Goal: Find specific page/section: Find specific page/section

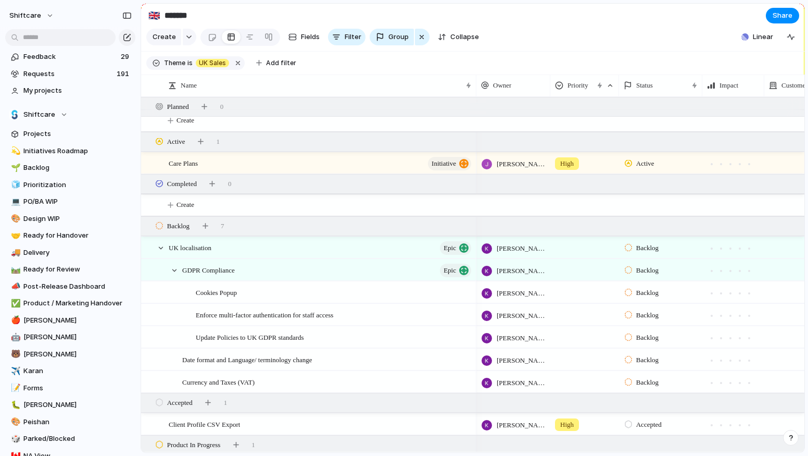
scroll to position [8, 0]
click at [192, 163] on span "Care Plans" at bounding box center [183, 162] width 29 height 12
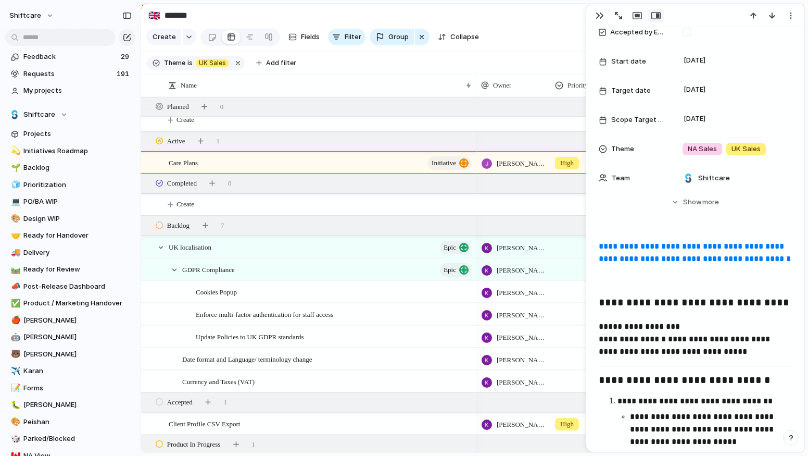
scroll to position [335, 0]
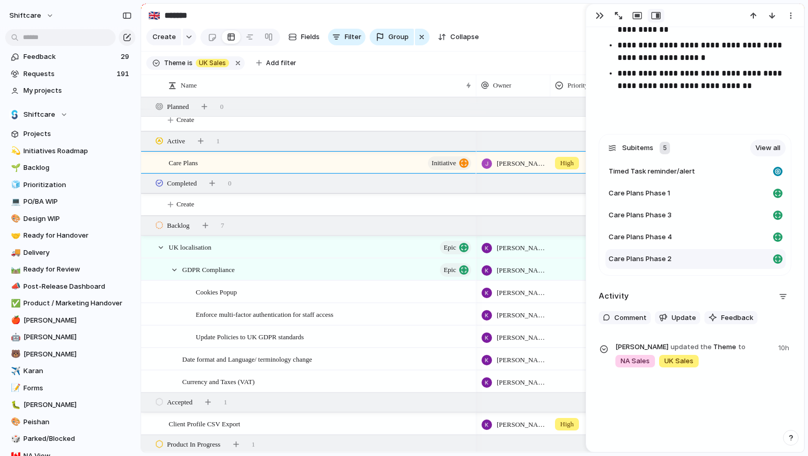
click at [655, 259] on span "Care Plans Phase 2" at bounding box center [640, 259] width 63 height 10
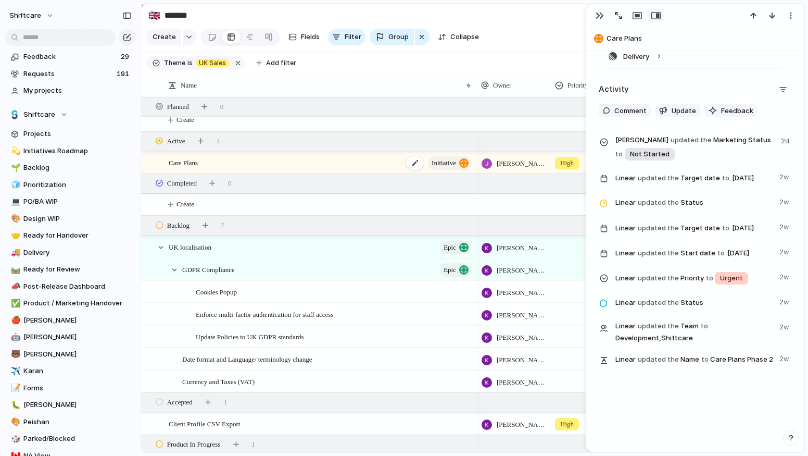
click at [333, 168] on div "Care Plans initiative" at bounding box center [321, 162] width 304 height 21
type textarea "**********"
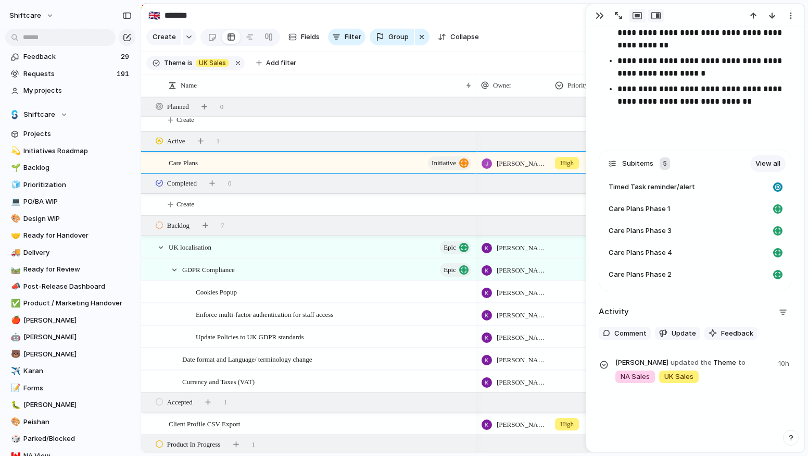
click at [637, 16] on div "button" at bounding box center [637, 15] width 9 height 8
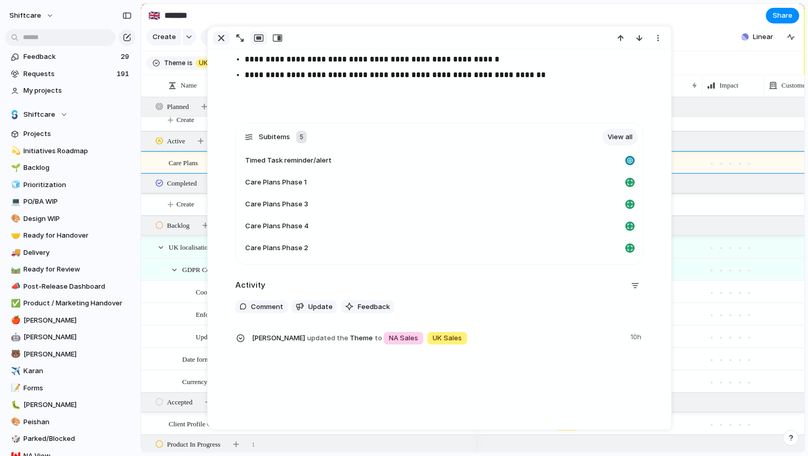
click at [218, 39] on div "button" at bounding box center [221, 38] width 12 height 12
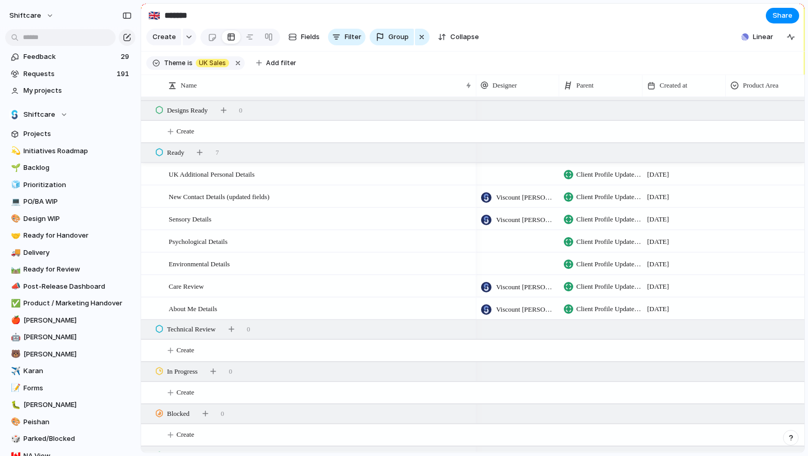
click at [633, 308] on span "Client Profile Updates phase 1" at bounding box center [609, 309] width 66 height 10
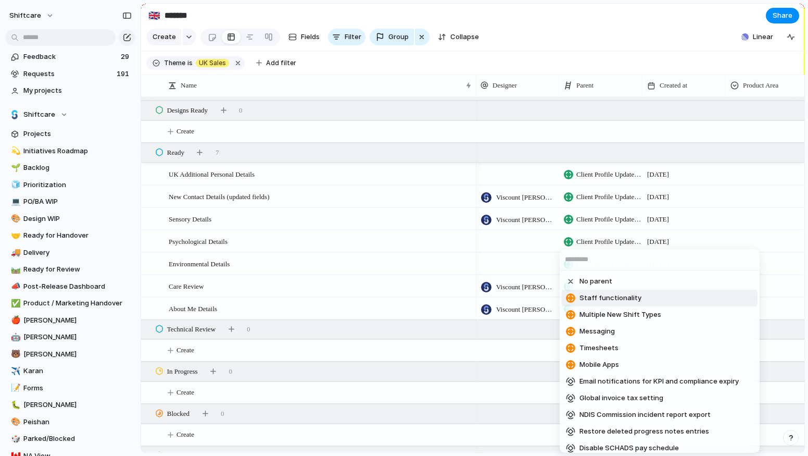
click at [406, 312] on div "No parent Staff functionality Multiple New Shift Types Messaging Timesheets Mob…" at bounding box center [404, 228] width 808 height 456
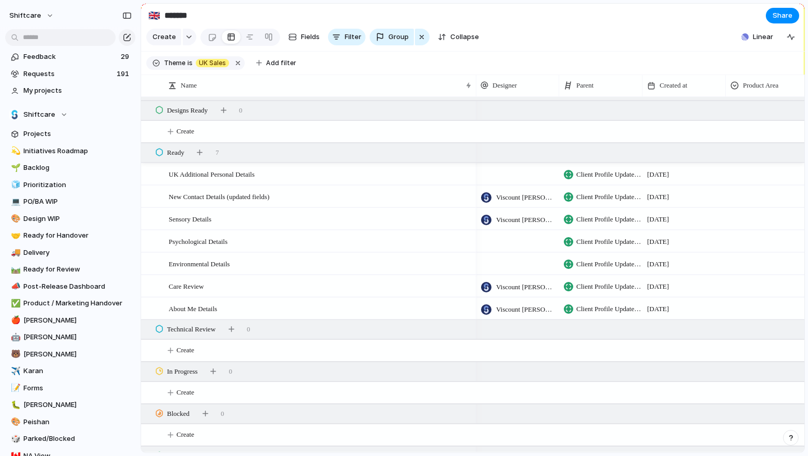
click at [608, 310] on span "Client Profile Updates phase 1" at bounding box center [609, 309] width 66 height 10
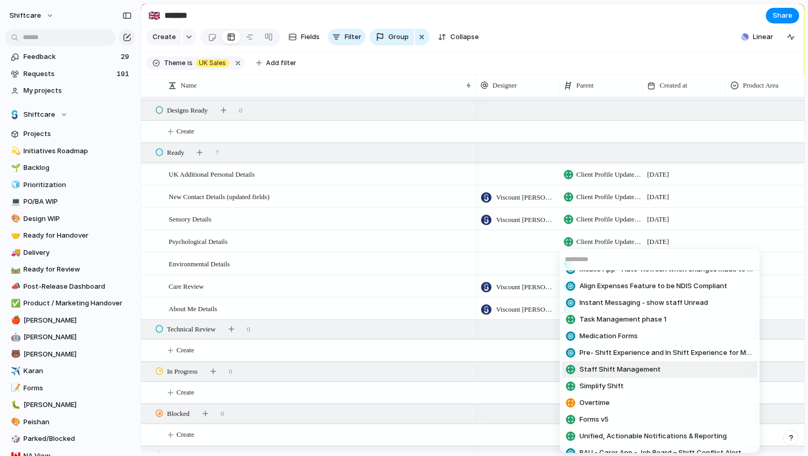
click at [322, 313] on div "No parent Staff functionality Multiple New Shift Types Messaging Timesheets Mob…" at bounding box center [404, 228] width 808 height 456
